Goal: Transaction & Acquisition: Purchase product/service

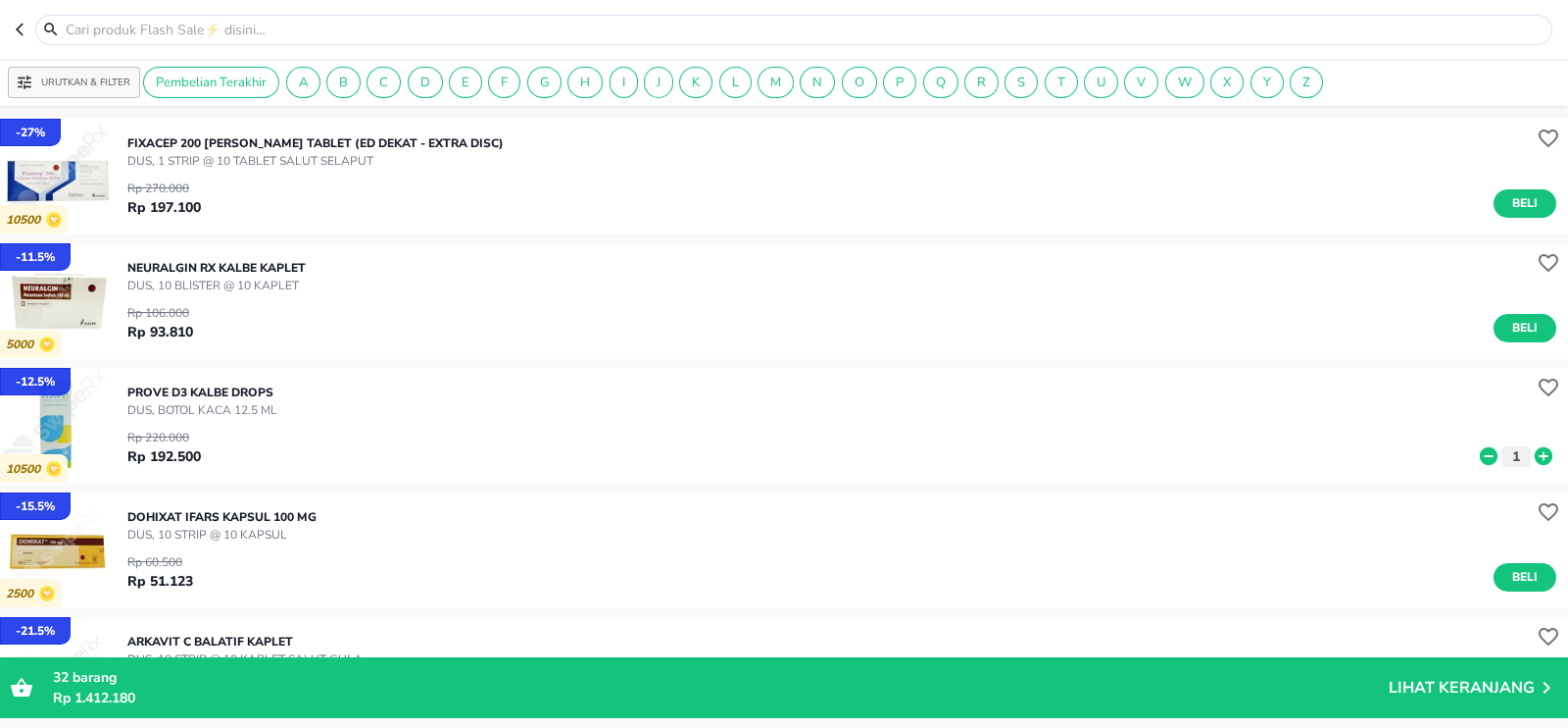
click at [22, 33] on icon "button" at bounding box center [24, 30] width 16 height 16
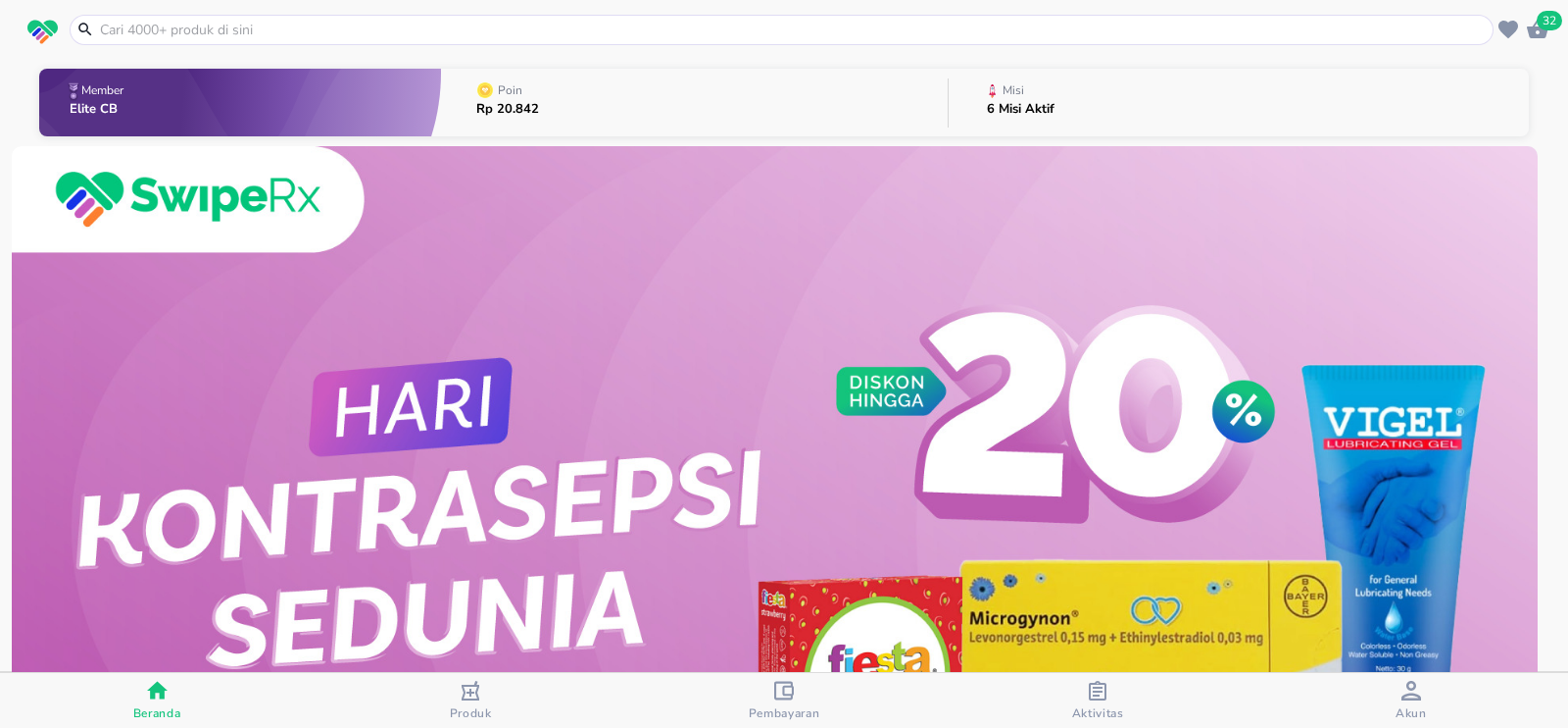
scroll to position [581, 0]
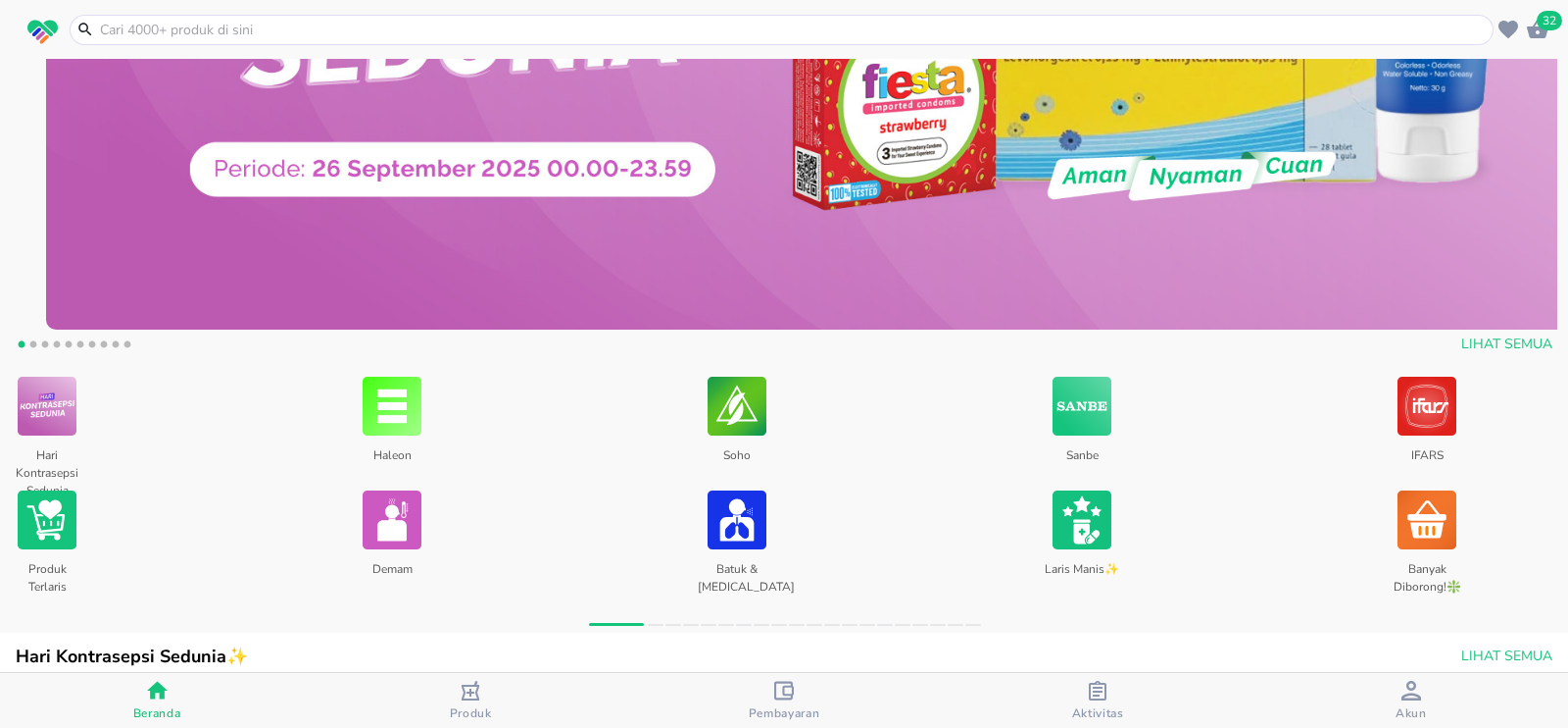
drag, startPoint x: 731, startPoint y: 294, endPoint x: 660, endPoint y: 279, distance: 72.6
